Goal: Obtain resource: Download file/media

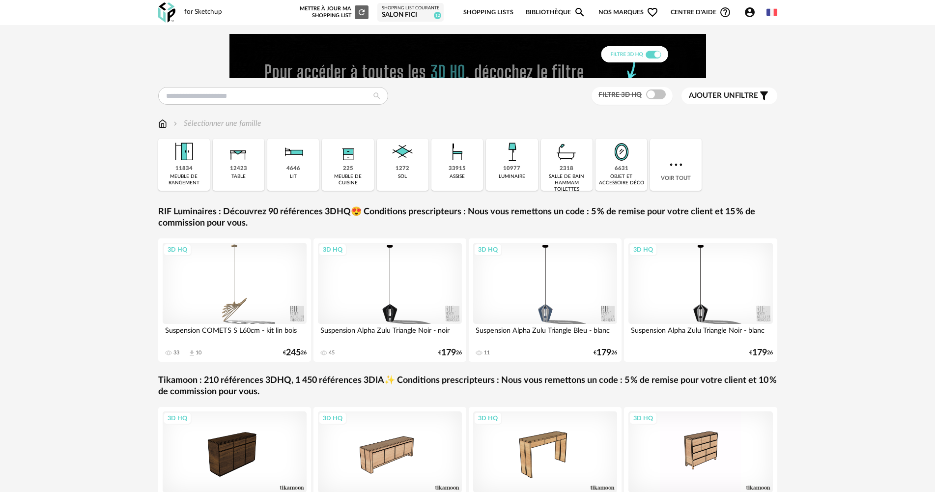
click at [436, 11] on div "Salon FICI" at bounding box center [410, 15] width 57 height 9
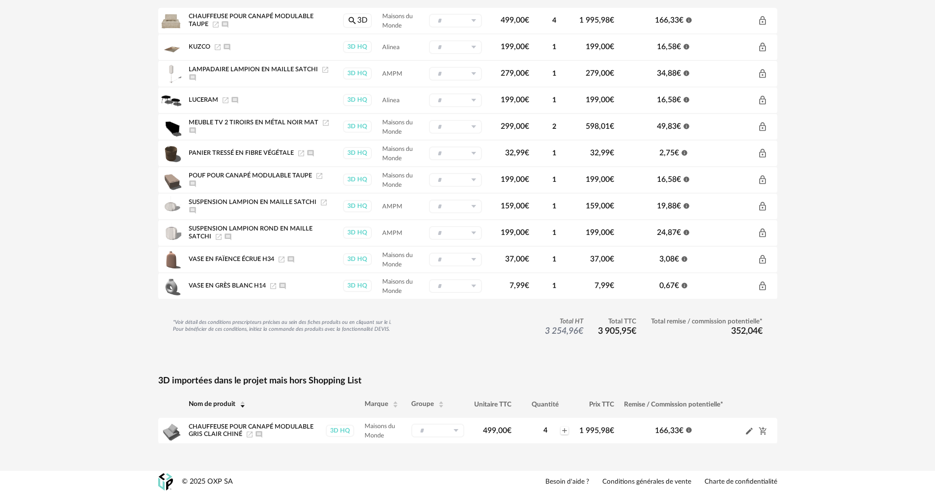
scroll to position [154, 0]
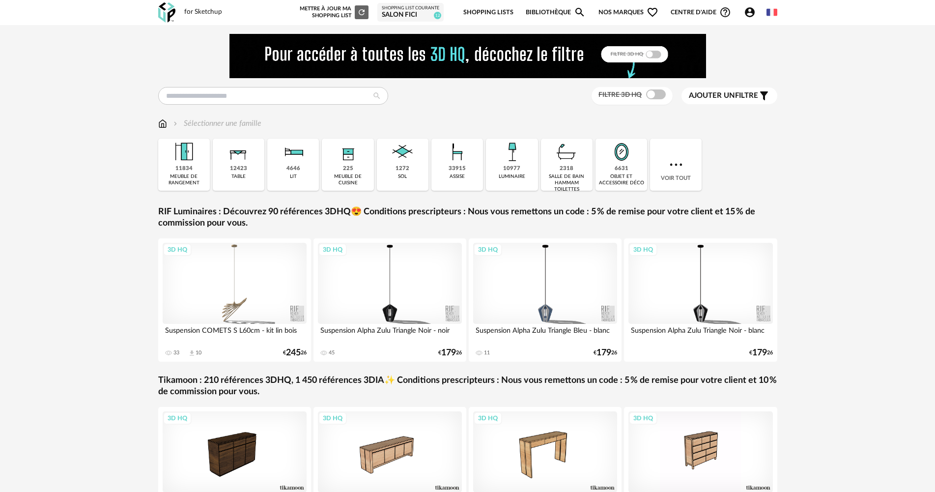
click at [430, 15] on div "Salon FICI" at bounding box center [410, 15] width 57 height 9
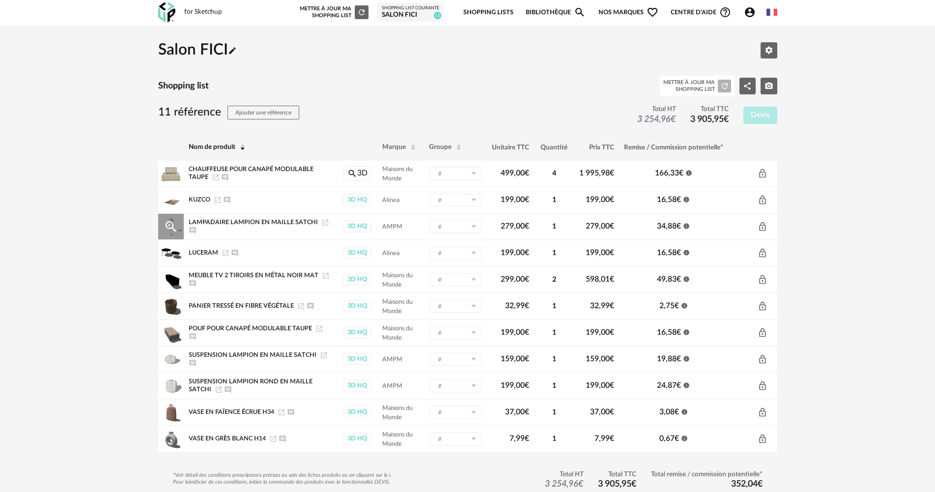
click at [247, 232] on div "Lampadaire Lampion En Maille Satchi Launch icon Ajouter un commentaire" at bounding box center [261, 227] width 144 height 16
click at [358, 222] on div "3D HQ" at bounding box center [357, 226] width 29 height 12
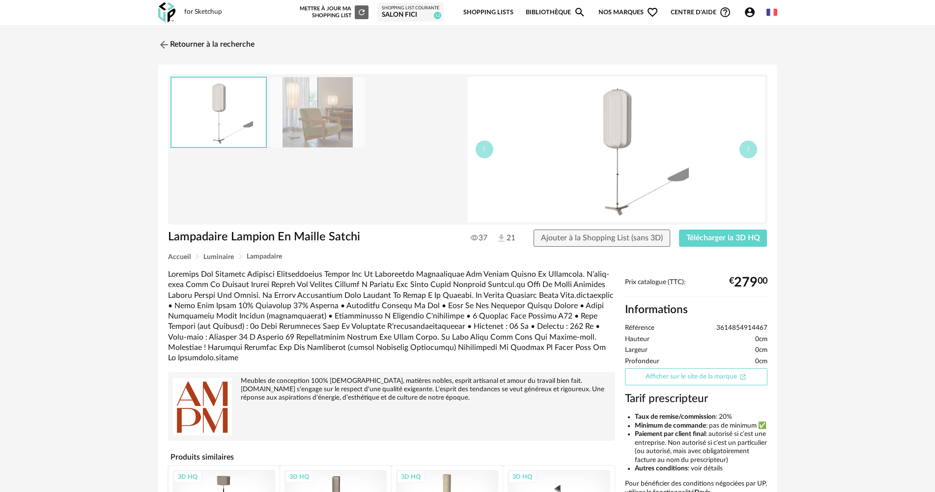
click at [691, 375] on link "Afficher sur le site de la marque Open In New icon" at bounding box center [696, 376] width 142 height 17
click at [399, 7] on div "Shopping List courante" at bounding box center [410, 8] width 57 height 6
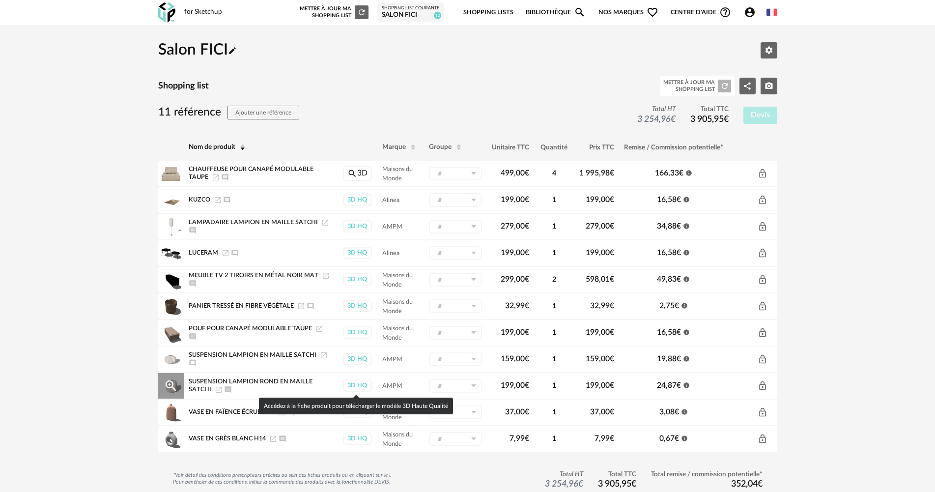
click at [352, 386] on div "3D HQ" at bounding box center [357, 385] width 29 height 12
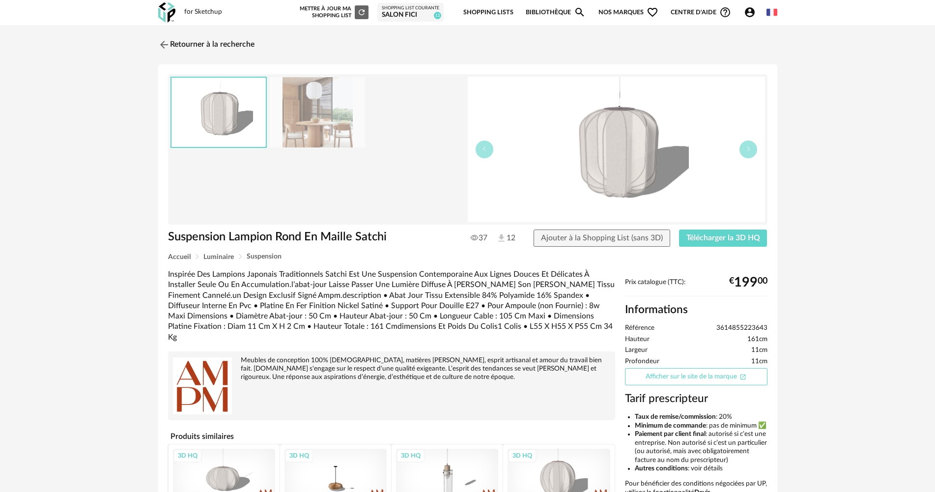
click at [709, 376] on link "Afficher sur le site de la marque Open In New icon" at bounding box center [696, 376] width 142 height 17
click at [403, 14] on div "Salon FICI" at bounding box center [410, 15] width 57 height 9
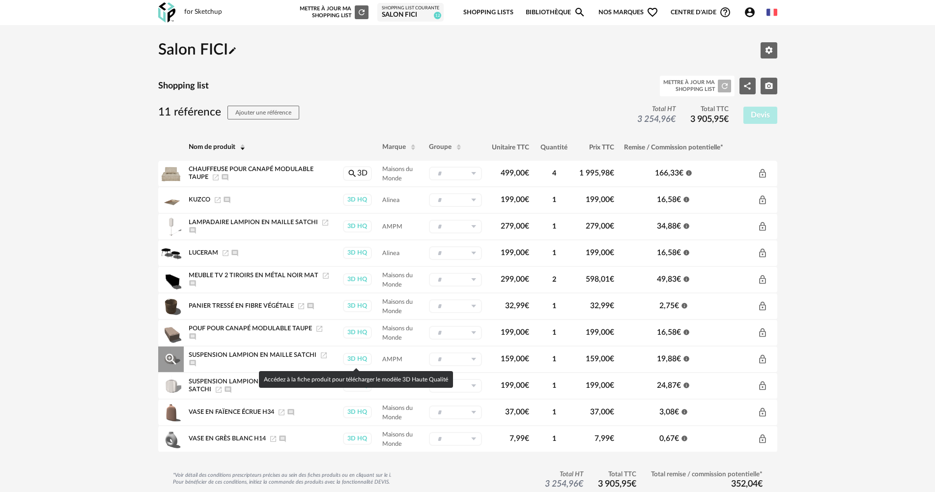
click at [348, 358] on div "3D HQ" at bounding box center [357, 359] width 29 height 12
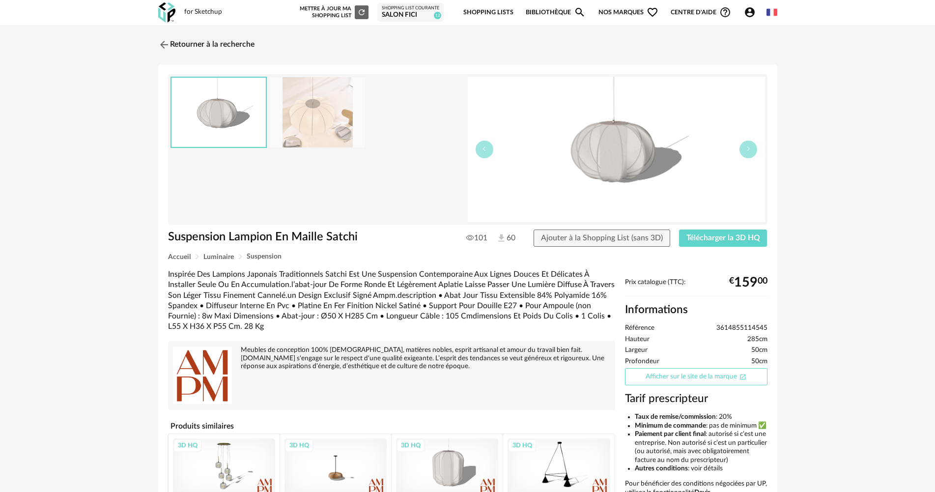
click at [673, 382] on link "Afficher sur le site de la marque Open In New icon" at bounding box center [696, 376] width 142 height 17
click at [252, 47] on link "Retourner à la recherche" at bounding box center [204, 45] width 96 height 22
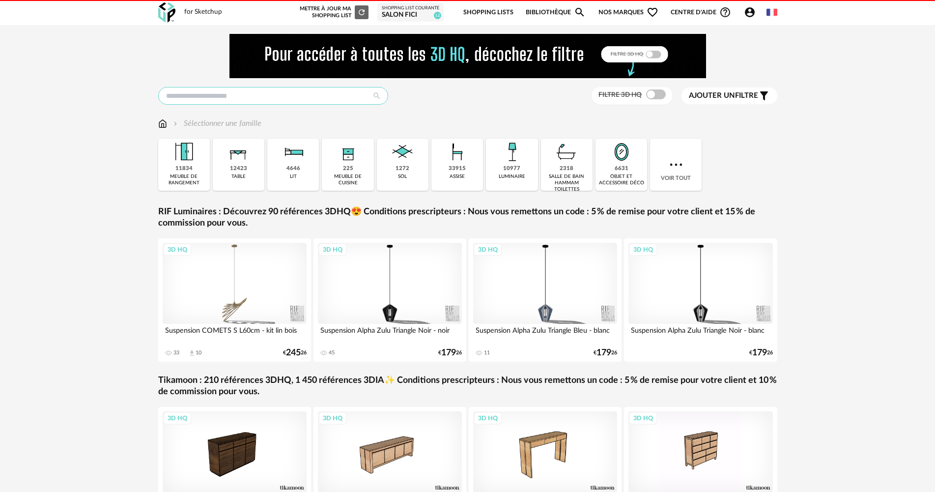
click at [302, 91] on input "text" at bounding box center [273, 96] width 230 height 18
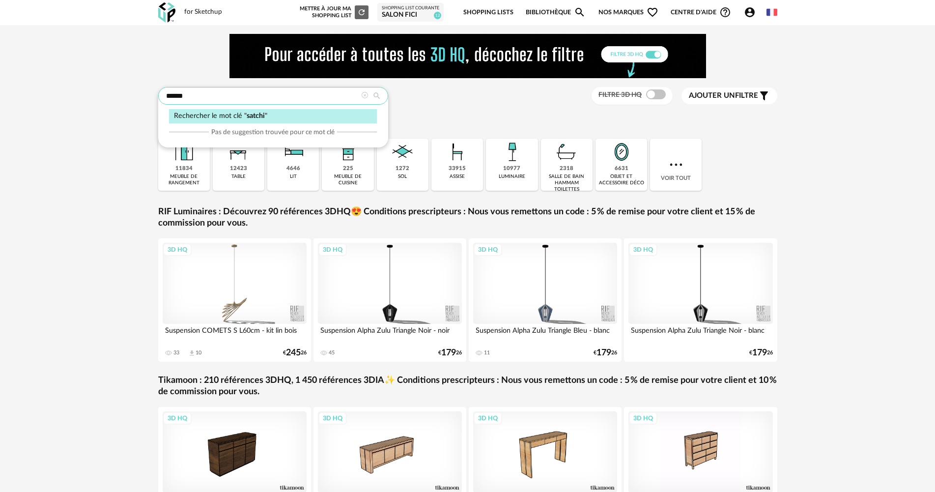
type input "******"
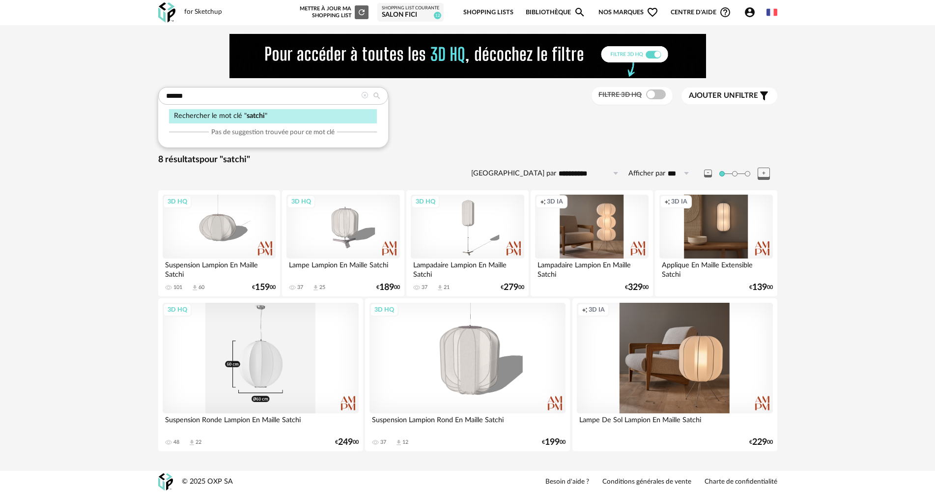
click at [262, 372] on div "3D HQ" at bounding box center [261, 358] width 196 height 110
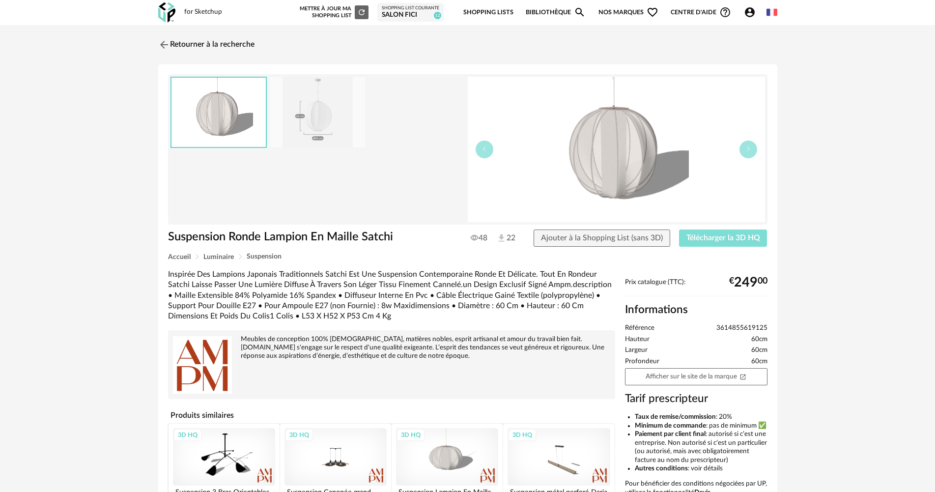
click at [704, 230] on button "Télécharger la 3D HQ" at bounding box center [723, 238] width 88 height 18
click at [405, 15] on div "Salon FICI" at bounding box center [410, 15] width 57 height 9
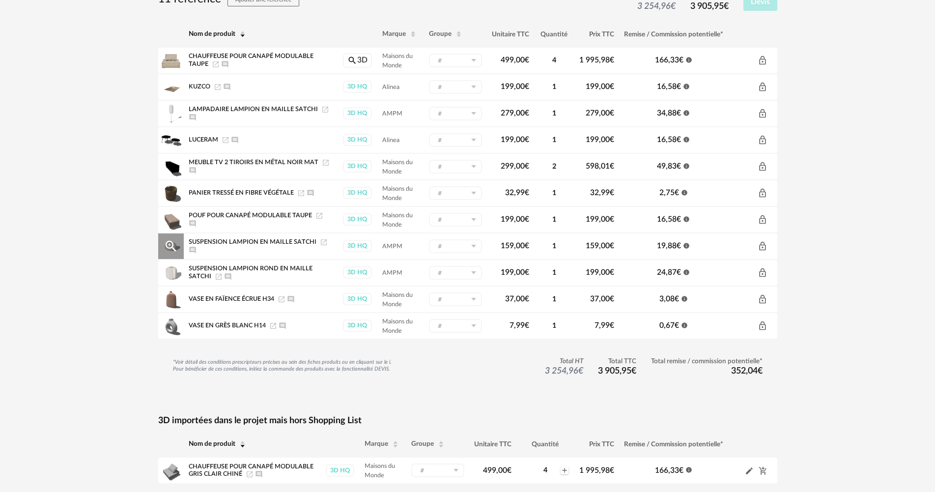
scroll to position [56, 0]
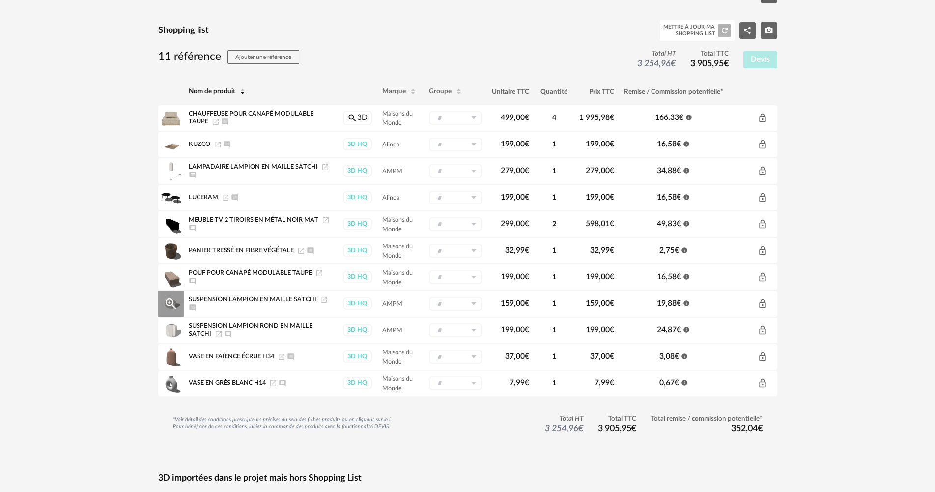
click at [702, 303] on td "19,88 € Information icon" at bounding box center [673, 303] width 109 height 27
click at [482, 307] on td "- Nouveau groupe (ex.: Cuisine) Nouveau groupe Annuler Créer" at bounding box center [455, 303] width 63 height 27
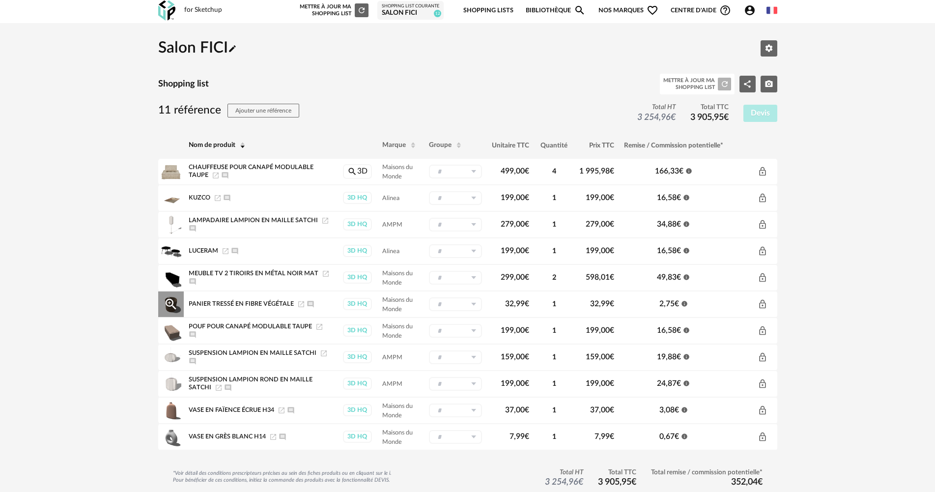
scroll to position [0, 0]
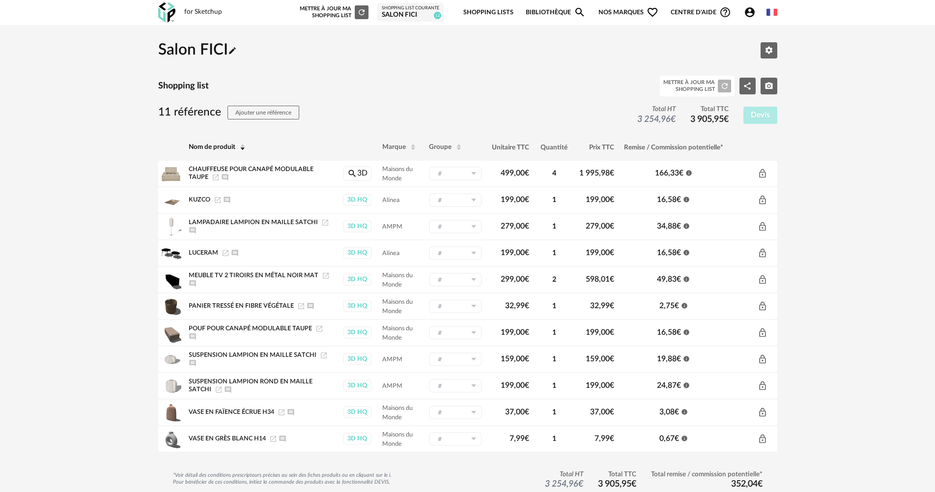
click at [412, 11] on div "Salon FICI" at bounding box center [410, 15] width 57 height 9
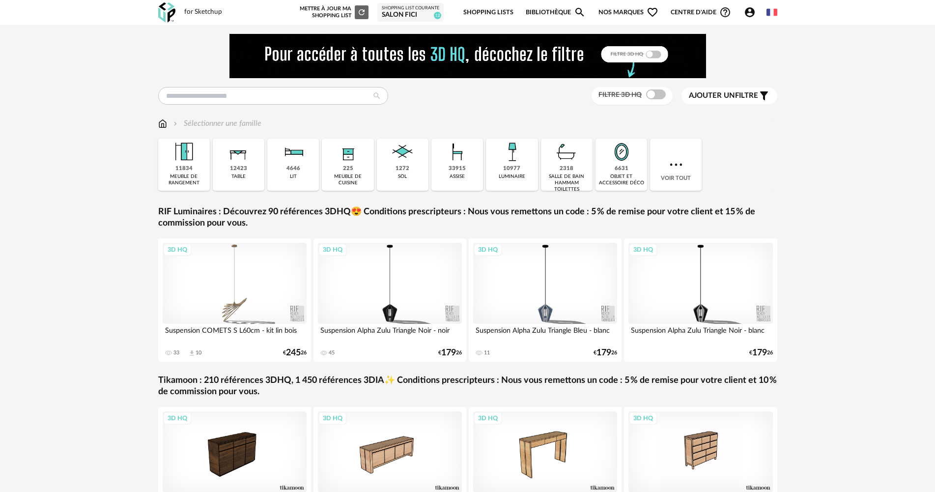
click at [437, 16] on span "12" at bounding box center [437, 15] width 7 height 7
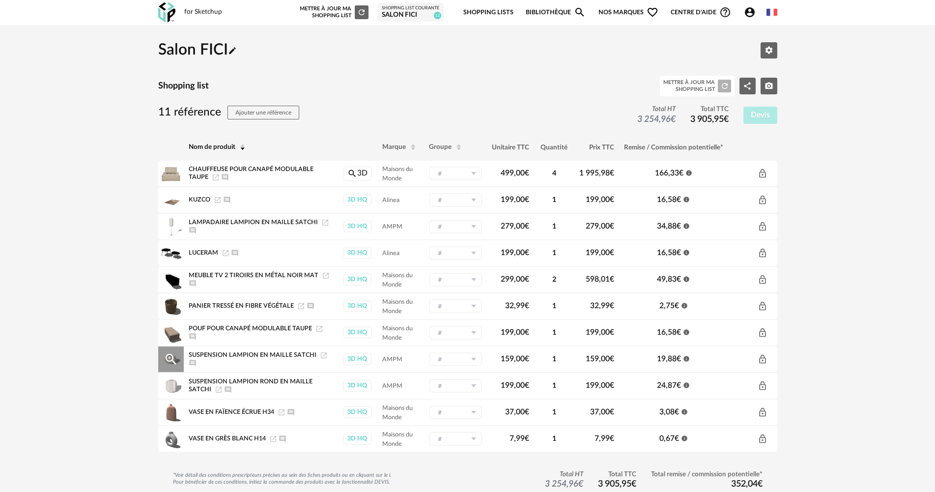
click at [744, 361] on div "Cart Minus icon Lock Outline icon" at bounding box center [752, 359] width 39 height 10
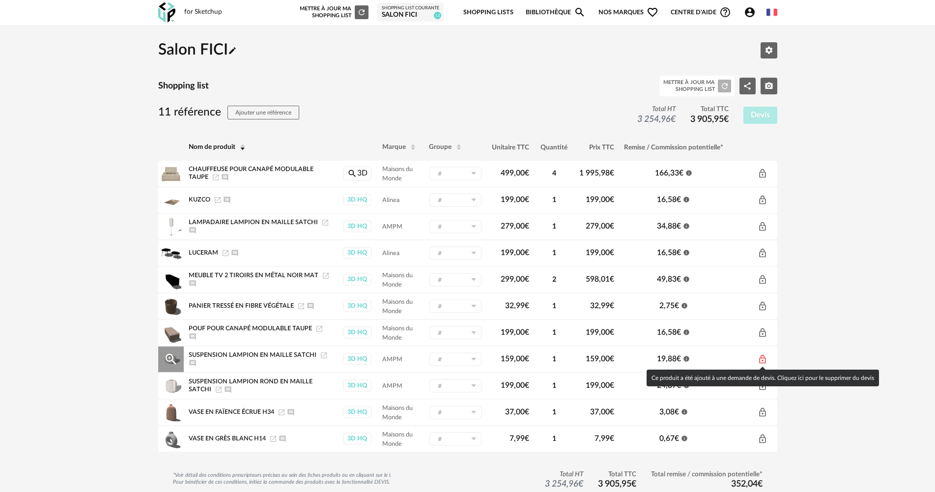
click at [761, 359] on icon "Lock Outline icon" at bounding box center [763, 359] width 10 height 10
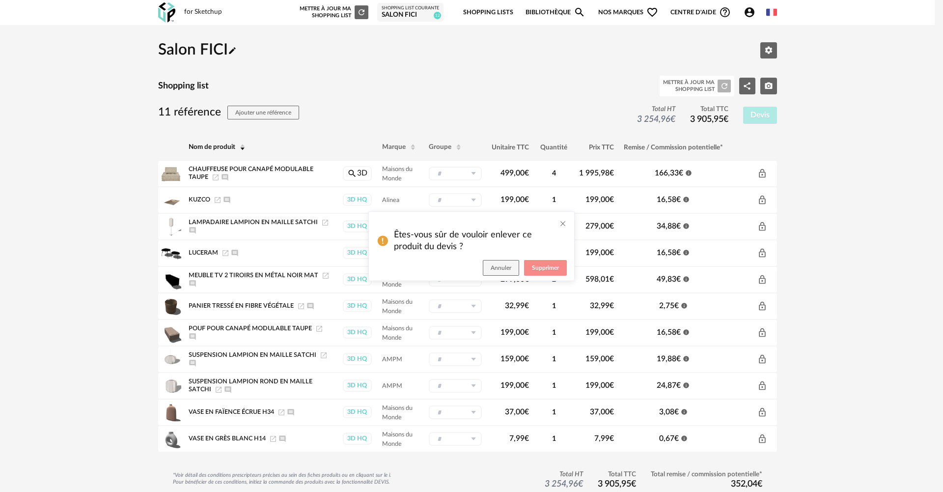
click at [550, 269] on span "Supprimer" at bounding box center [545, 268] width 27 height 6
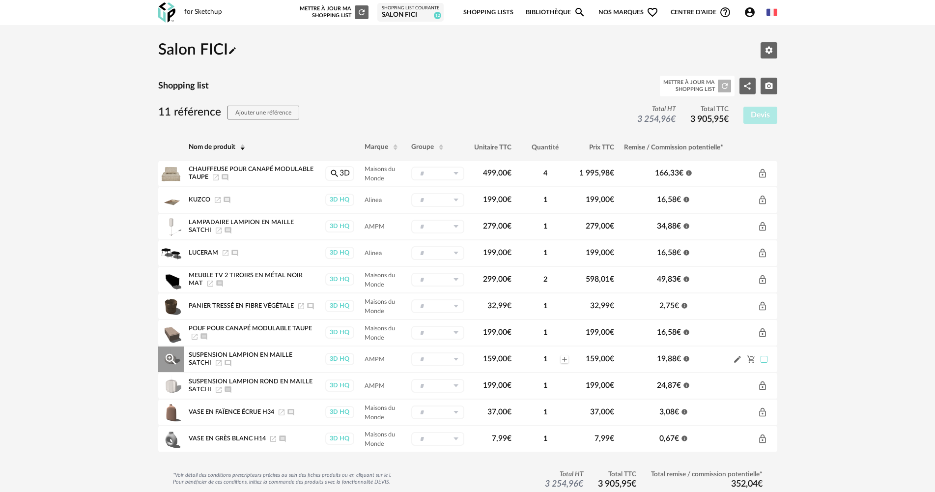
click at [766, 360] on span at bounding box center [764, 359] width 7 height 7
click at [736, 359] on icon "Pencil icon" at bounding box center [737, 359] width 9 height 9
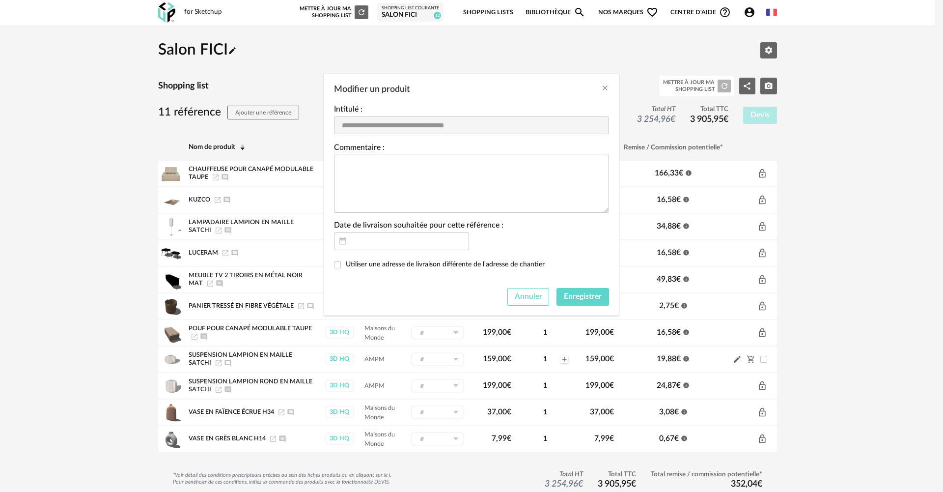
click at [535, 299] on span "Annuler" at bounding box center [529, 296] width 28 height 8
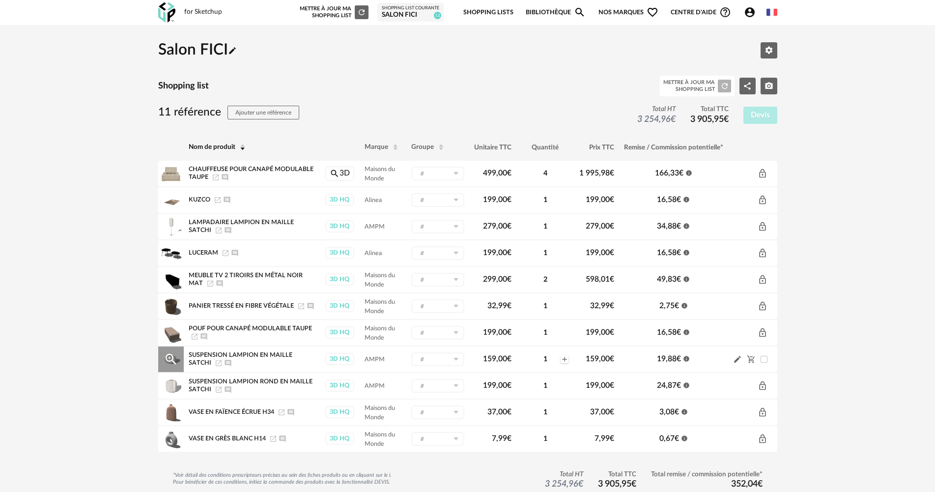
click at [457, 361] on icon at bounding box center [456, 359] width 12 height 14
click at [750, 358] on icon "Cart Minus icon" at bounding box center [751, 359] width 9 height 9
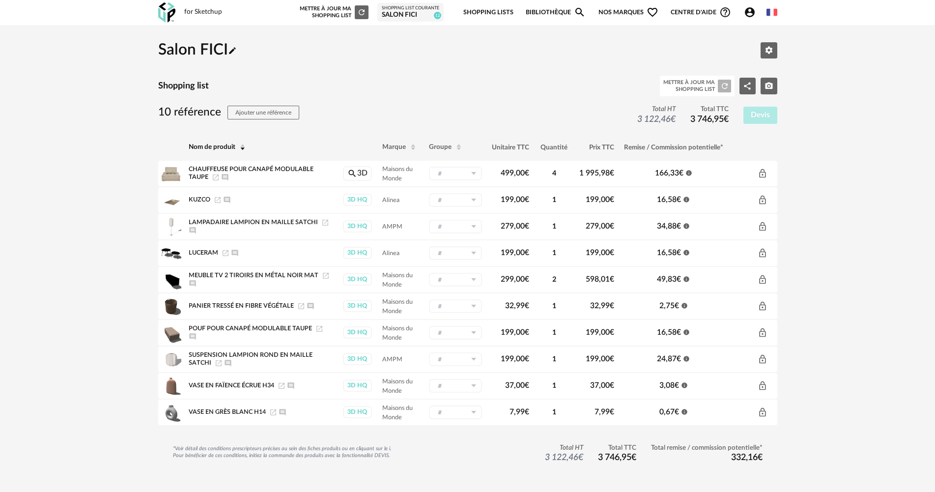
click at [576, 13] on icon "Magnify icon" at bounding box center [580, 12] width 12 height 12
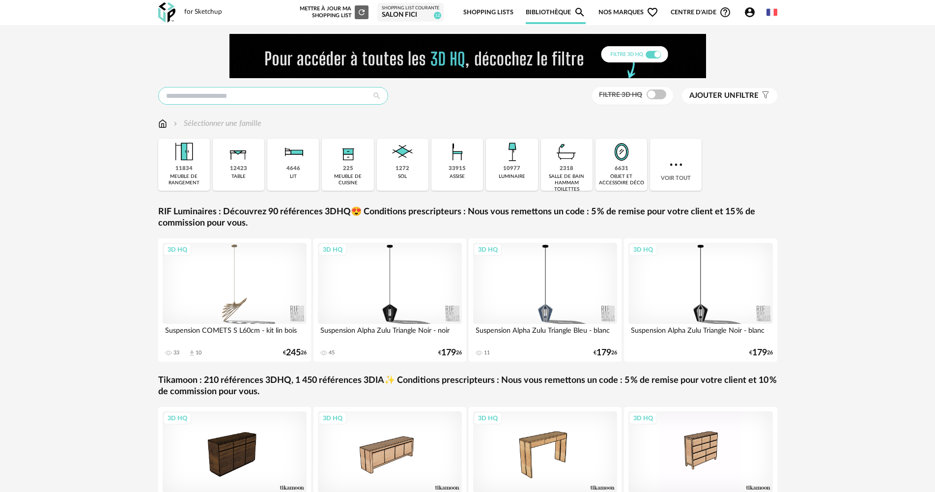
click at [272, 97] on input "text" at bounding box center [273, 96] width 230 height 18
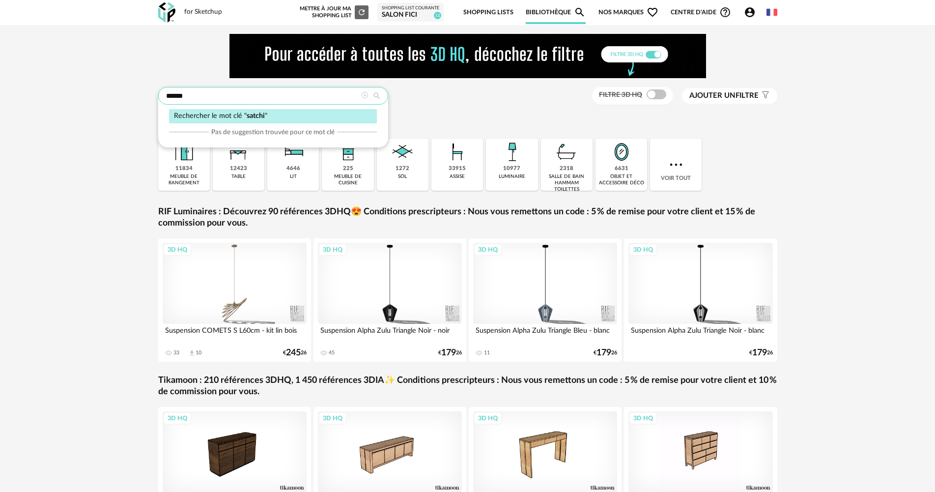
type input "******"
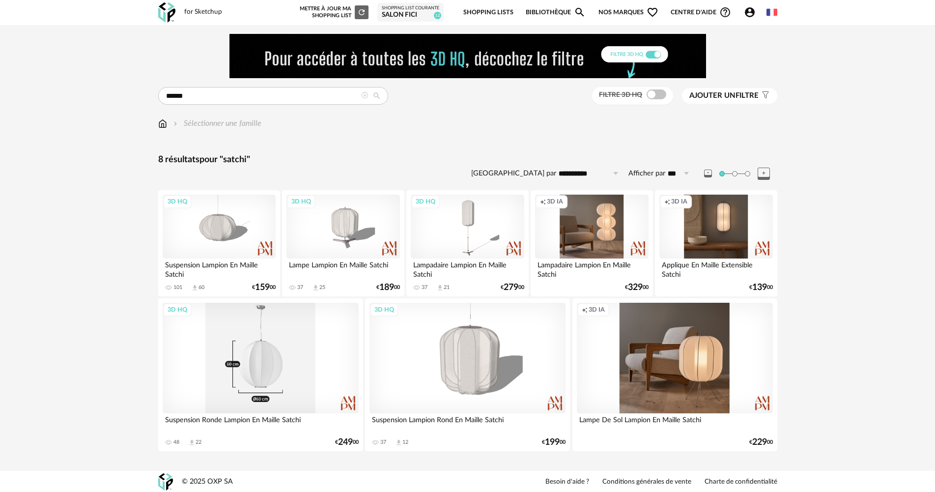
click at [310, 349] on div "3D HQ" at bounding box center [261, 358] width 196 height 110
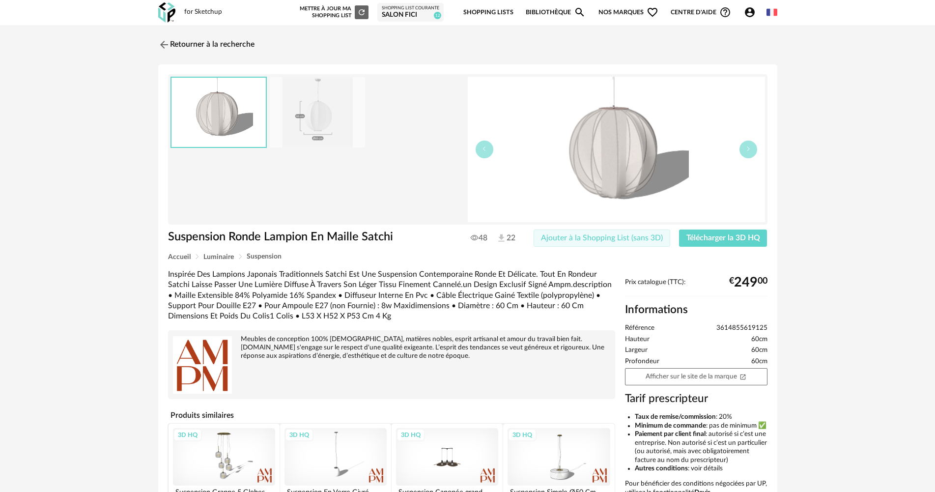
click at [641, 238] on span "Ajouter à la Shopping List (sans 3D)" at bounding box center [602, 238] width 122 height 8
click at [414, 7] on div "Shopping List courante" at bounding box center [410, 8] width 57 height 6
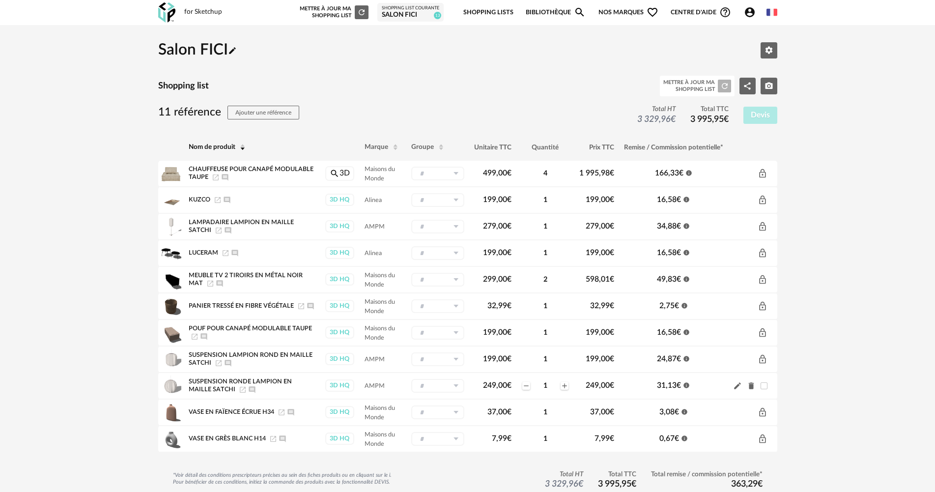
click at [835, 177] on div "Salon FICI Pencil icon Editer les paramètres Shopping list Mettre à jour ma Sho…" at bounding box center [467, 337] width 935 height 625
click at [737, 386] on icon "Pencil icon" at bounding box center [737, 386] width 7 height 7
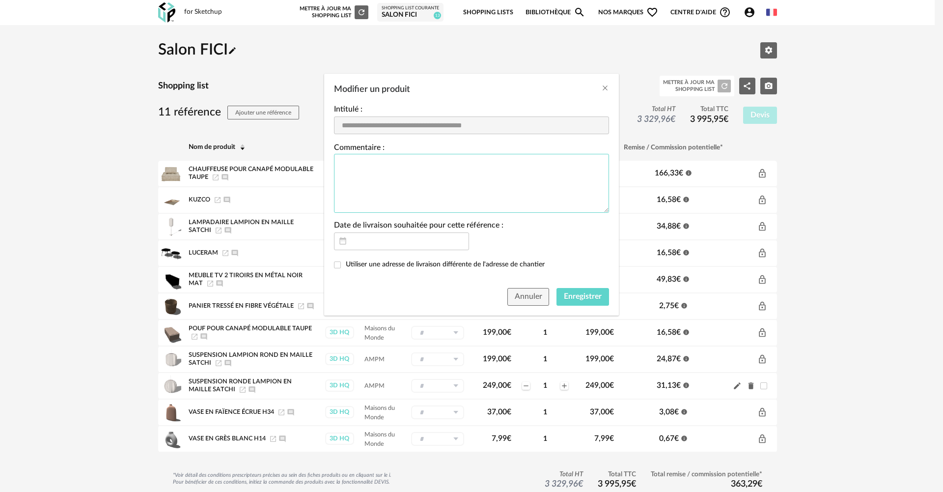
click at [523, 169] on textarea "Modifier un produit" at bounding box center [471, 183] width 275 height 59
click at [483, 179] on textarea "**********" at bounding box center [471, 183] width 275 height 59
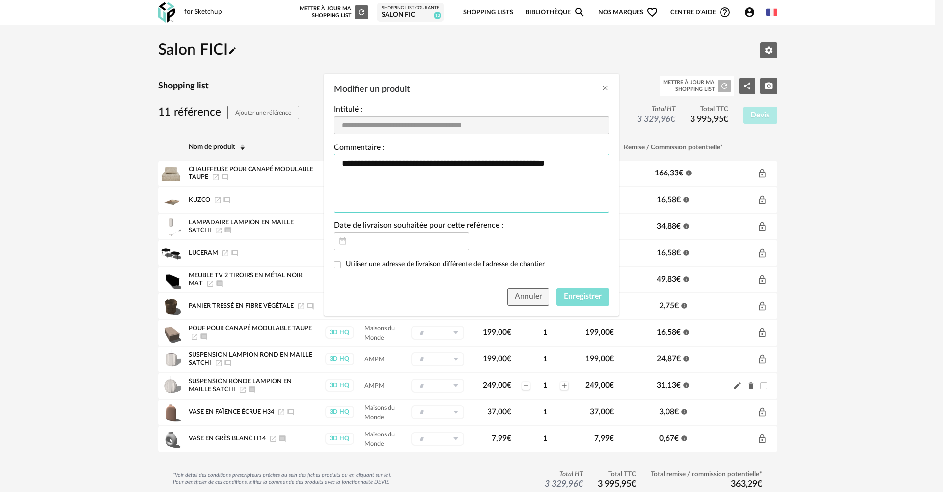
type textarea "**********"
click at [596, 299] on span "Enregistrer" at bounding box center [583, 296] width 38 height 8
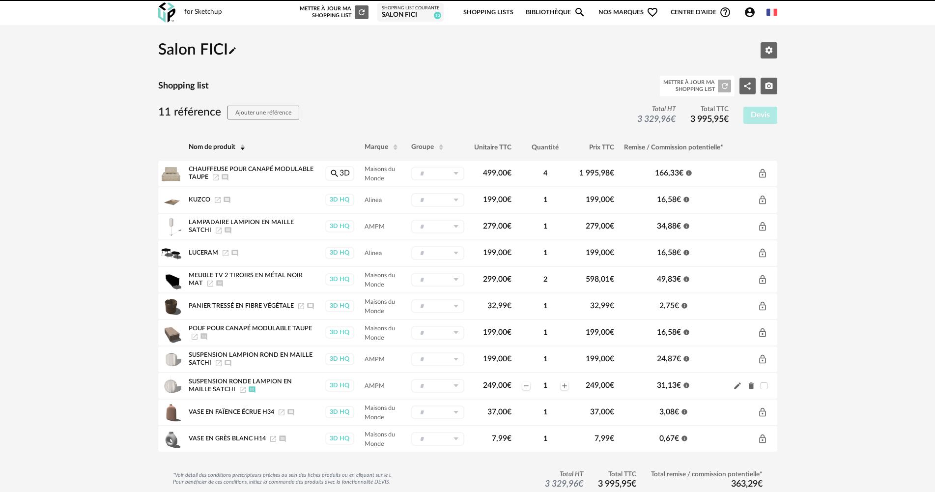
click at [815, 316] on div "Salon FICI Pencil icon Editer les paramètres Shopping list Mettre à jour ma Sho…" at bounding box center [467, 337] width 935 height 625
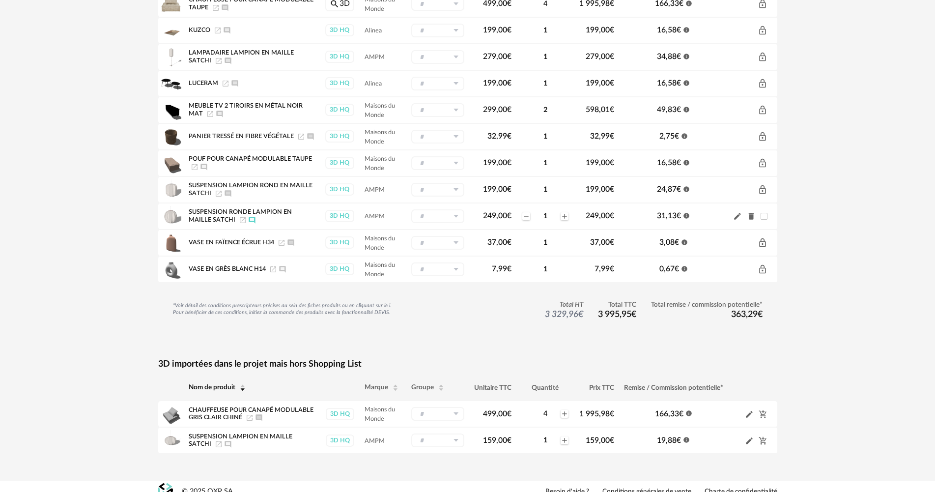
scroll to position [180, 0]
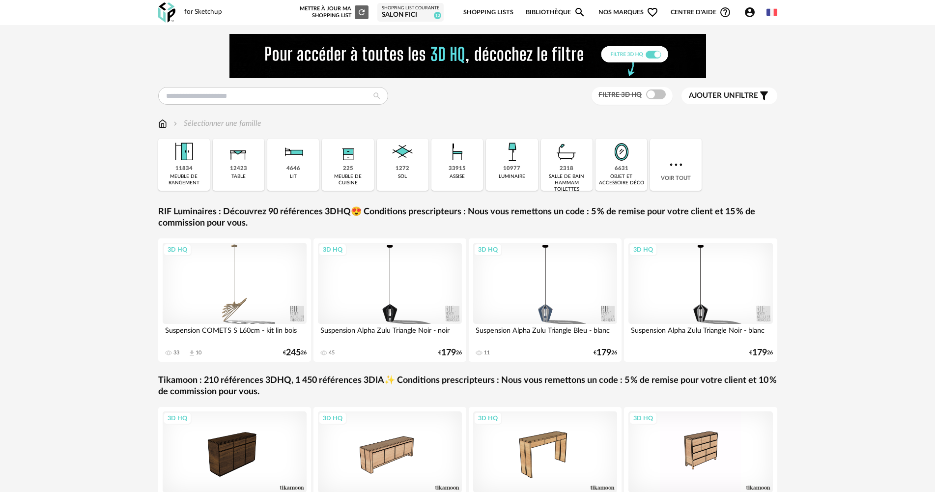
click at [413, 16] on div "Salon FICI" at bounding box center [410, 15] width 57 height 9
click at [425, 15] on div "Salon FICI" at bounding box center [410, 15] width 57 height 9
click at [410, 20] on div "Shopping List courante Salon FICI 13" at bounding box center [410, 12] width 66 height 19
click at [412, 13] on div "Salon FICI" at bounding box center [410, 15] width 57 height 9
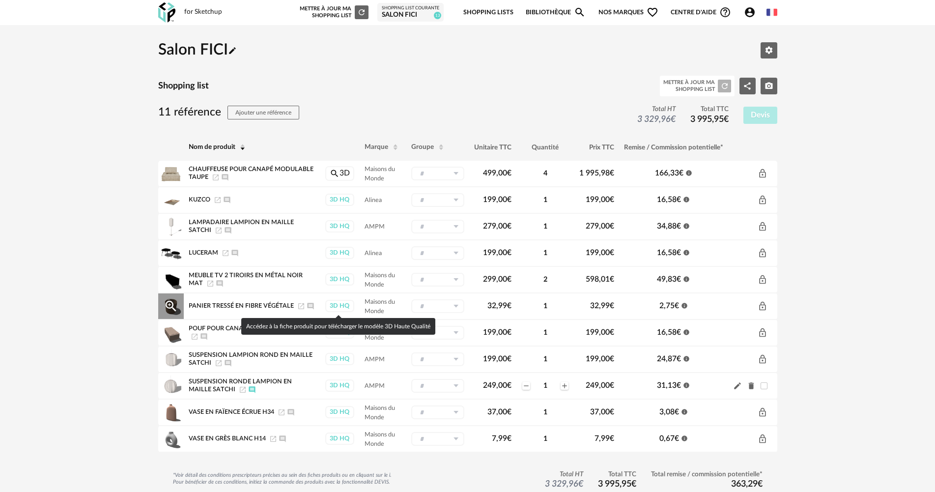
click at [328, 306] on div "3D HQ" at bounding box center [339, 306] width 29 height 12
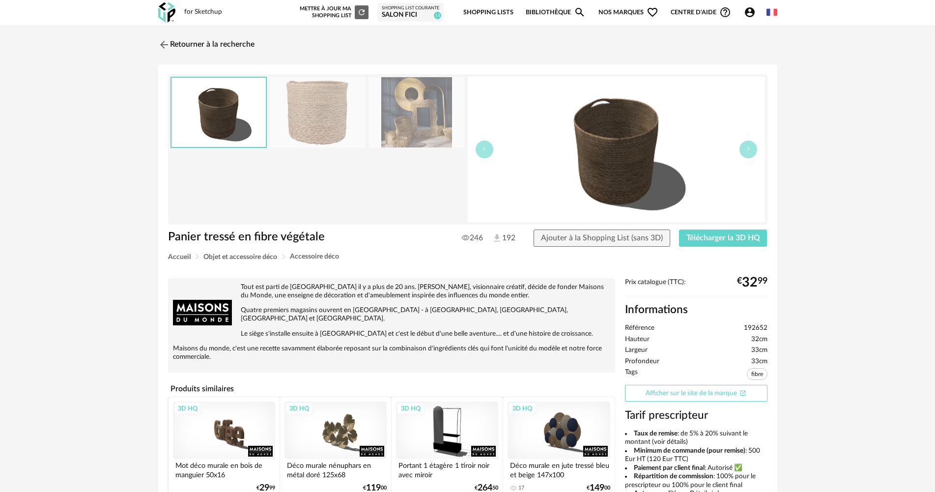
click at [706, 395] on link "Afficher sur le site de la marque Open In New icon" at bounding box center [696, 393] width 142 height 17
click at [415, 17] on div "Salon FICI" at bounding box center [410, 15] width 57 height 9
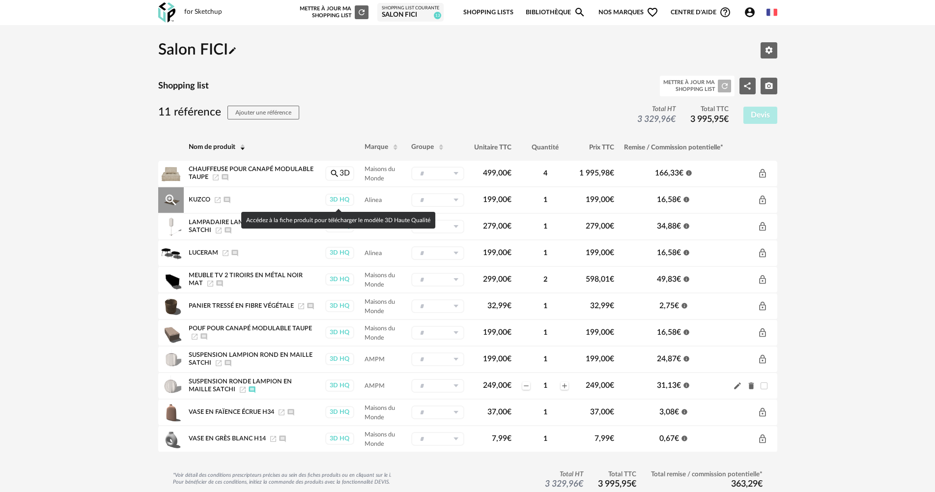
click at [345, 200] on div "3D HQ" at bounding box center [339, 200] width 29 height 12
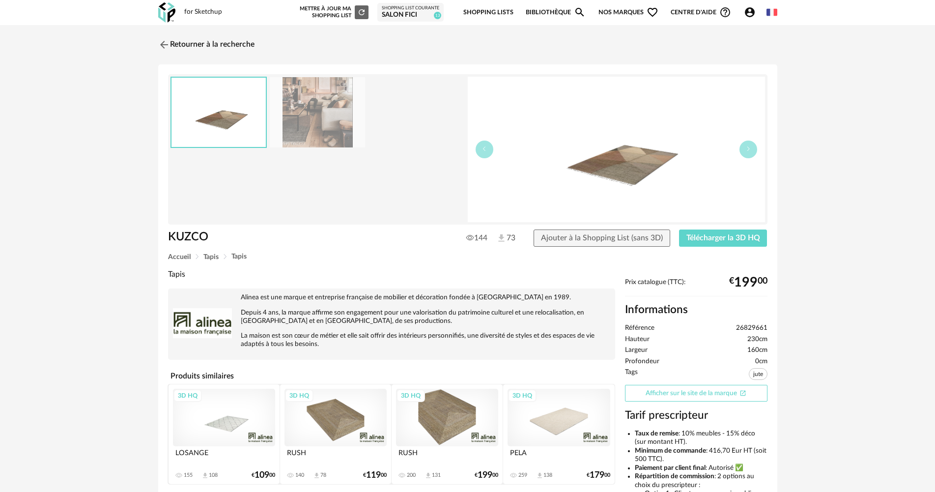
click at [675, 395] on link "Afficher sur le site de la marque Open In New icon" at bounding box center [696, 393] width 142 height 17
click at [388, 17] on div "Salon FICI" at bounding box center [410, 15] width 57 height 9
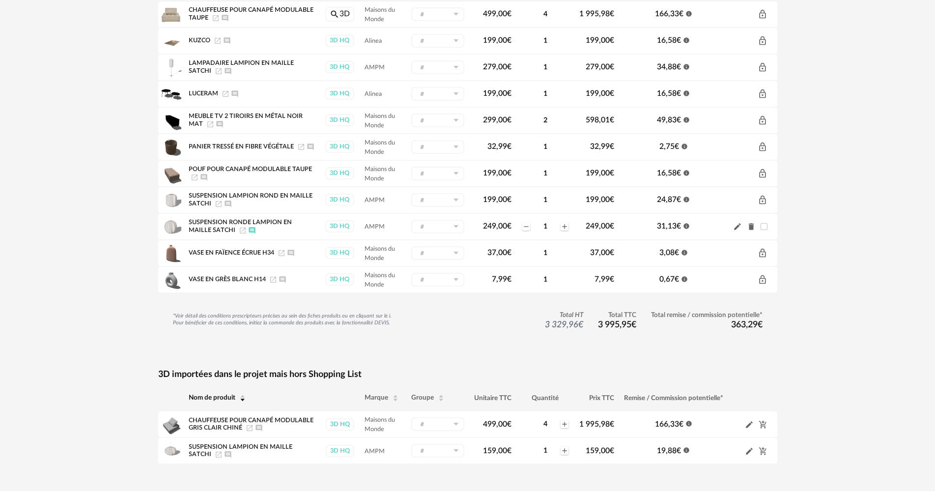
scroll to position [180, 0]
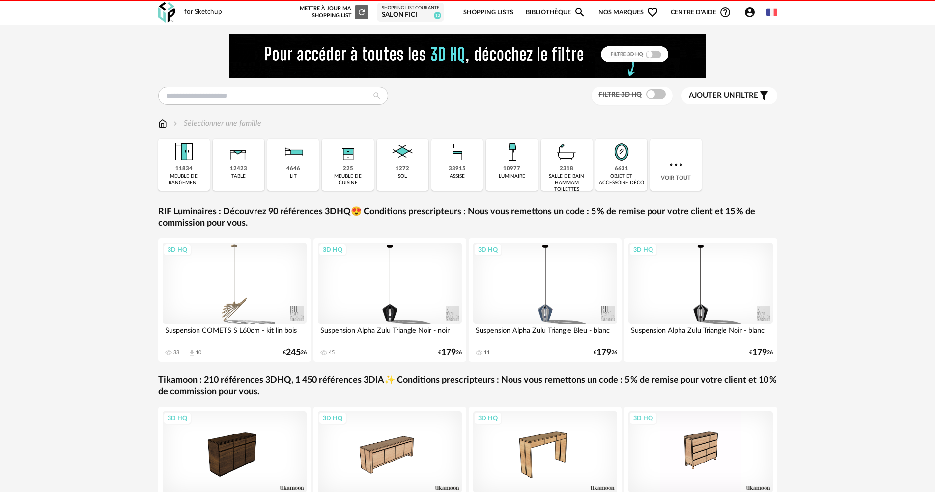
click at [418, 7] on div "Shopping List courante" at bounding box center [410, 8] width 57 height 6
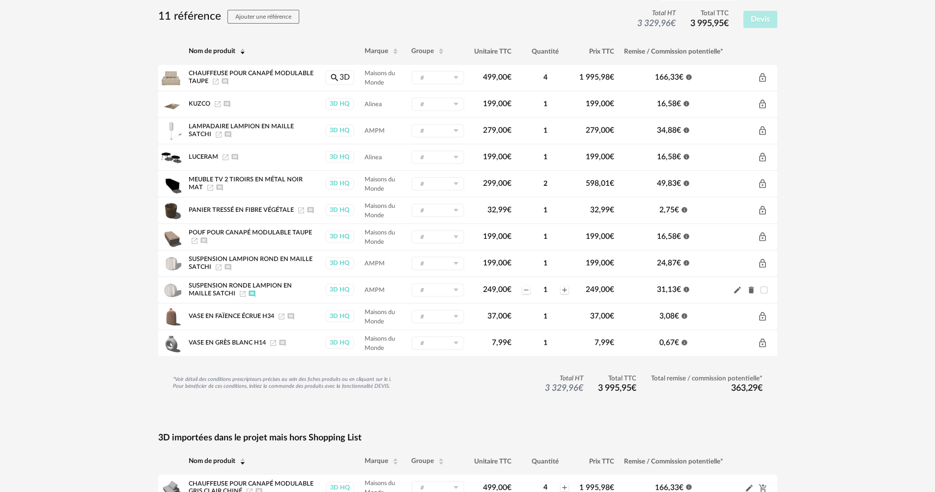
scroll to position [98, 0]
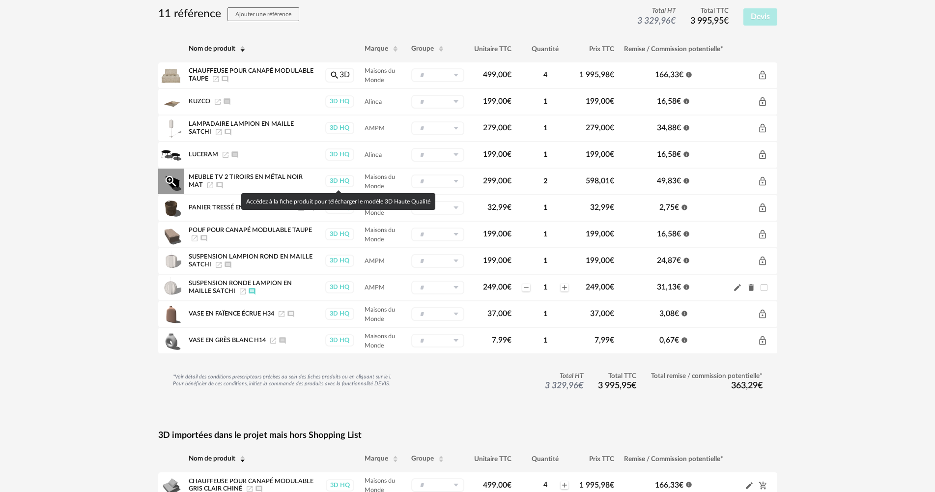
click at [343, 180] on div "3D HQ" at bounding box center [339, 181] width 29 height 12
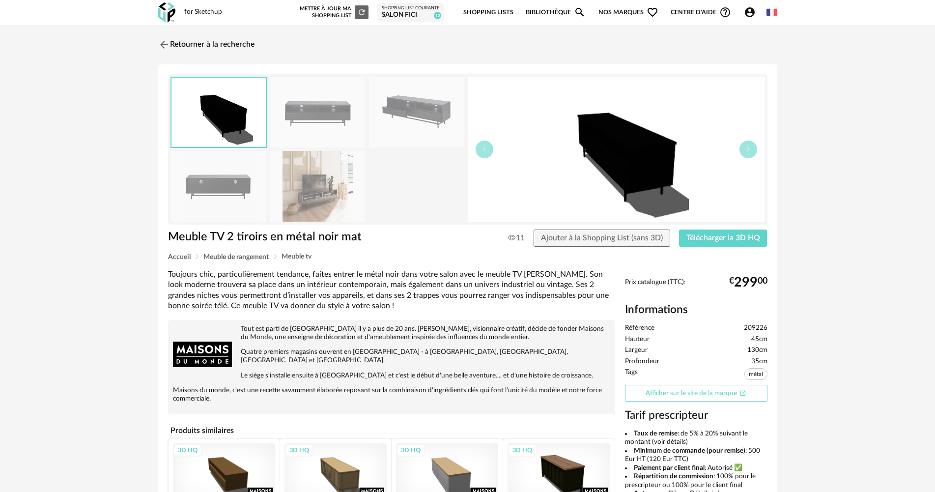
click at [695, 387] on link "Afficher sur le site de la marque Open In New icon" at bounding box center [696, 393] width 142 height 17
click at [418, 15] on div "Salon FICI" at bounding box center [410, 15] width 57 height 9
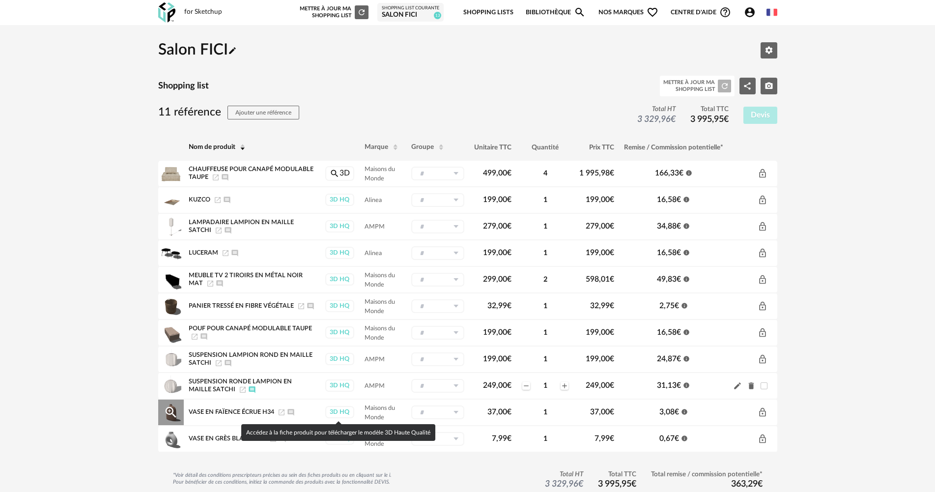
click at [339, 411] on div "3D HQ" at bounding box center [339, 412] width 29 height 12
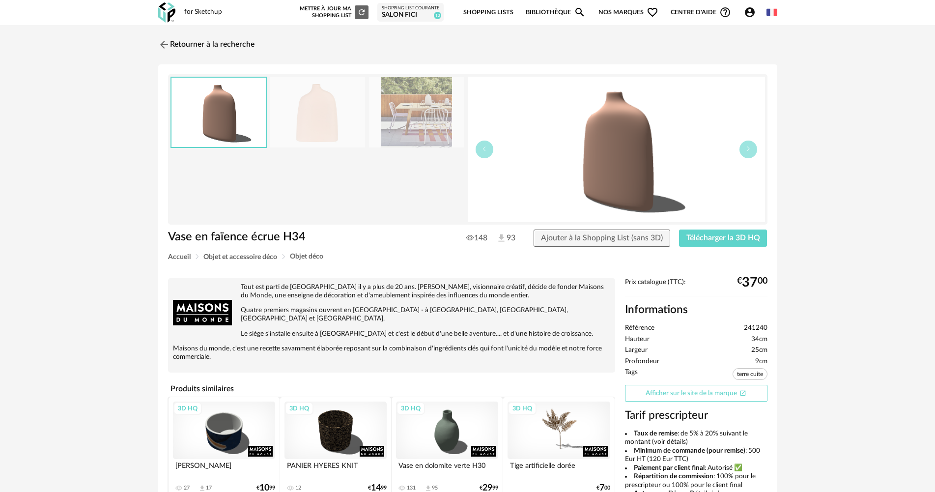
click at [714, 395] on link "Afficher sur le site de la marque Open In New icon" at bounding box center [696, 393] width 142 height 17
click at [411, 14] on div "Salon FICI" at bounding box center [410, 15] width 57 height 9
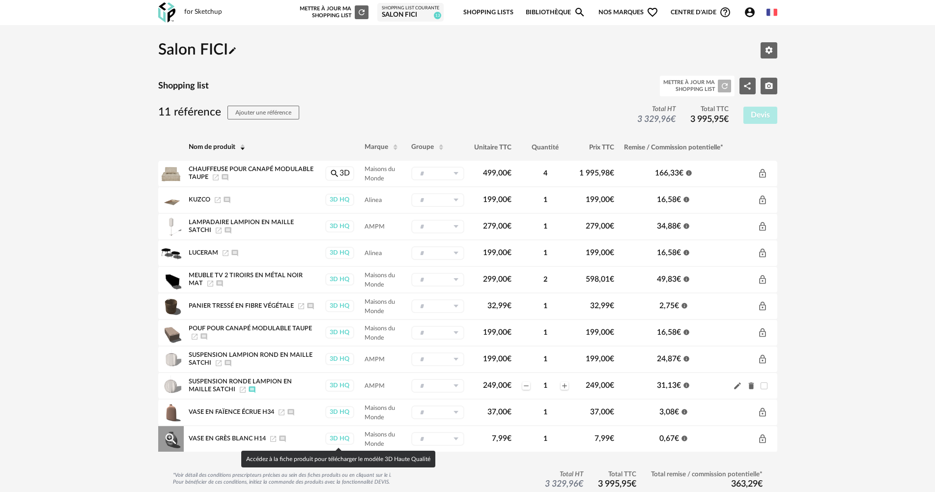
click at [341, 441] on div "3D HQ" at bounding box center [339, 438] width 29 height 12
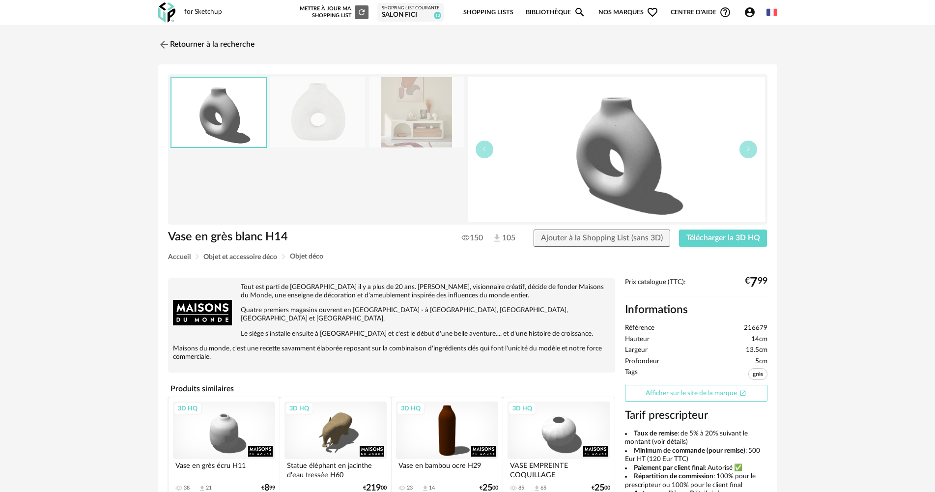
click at [691, 394] on link "Afficher sur le site de la marque Open In New icon" at bounding box center [696, 393] width 142 height 17
